Goal: Information Seeking & Learning: Learn about a topic

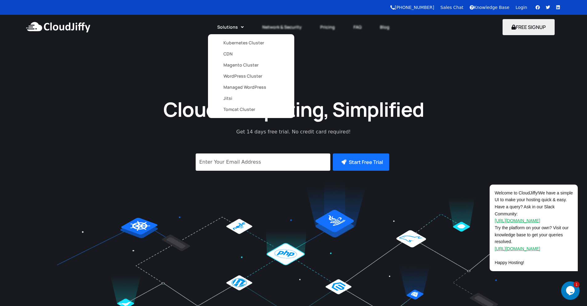
click at [232, 44] on link "Kubernetes Cluster" at bounding box center [250, 42] width 55 height 11
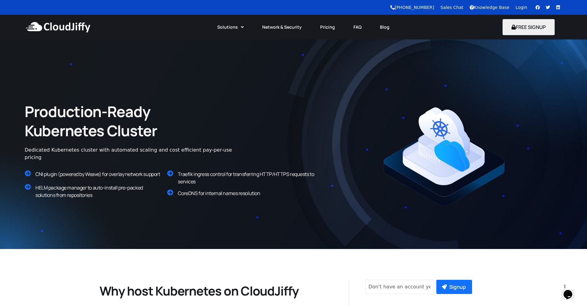
click at [64, 30] on img at bounding box center [58, 27] width 67 height 18
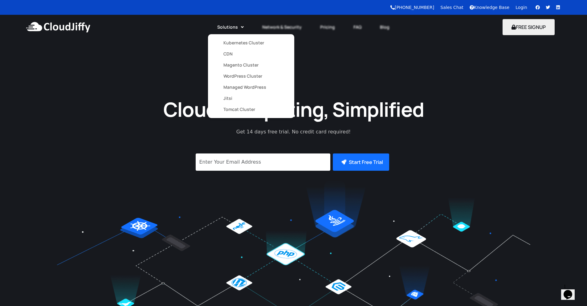
click at [229, 65] on link "Magento Cluster" at bounding box center [250, 64] width 55 height 11
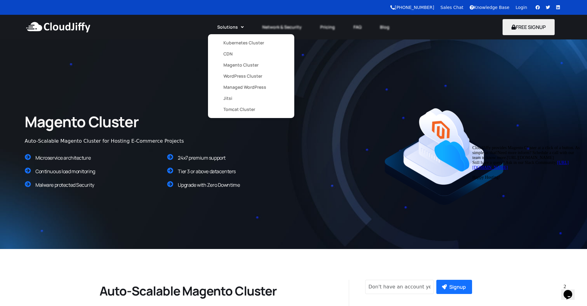
click at [232, 59] on link "Magento Cluster" at bounding box center [250, 64] width 55 height 11
